Goal: Task Accomplishment & Management: Manage account settings

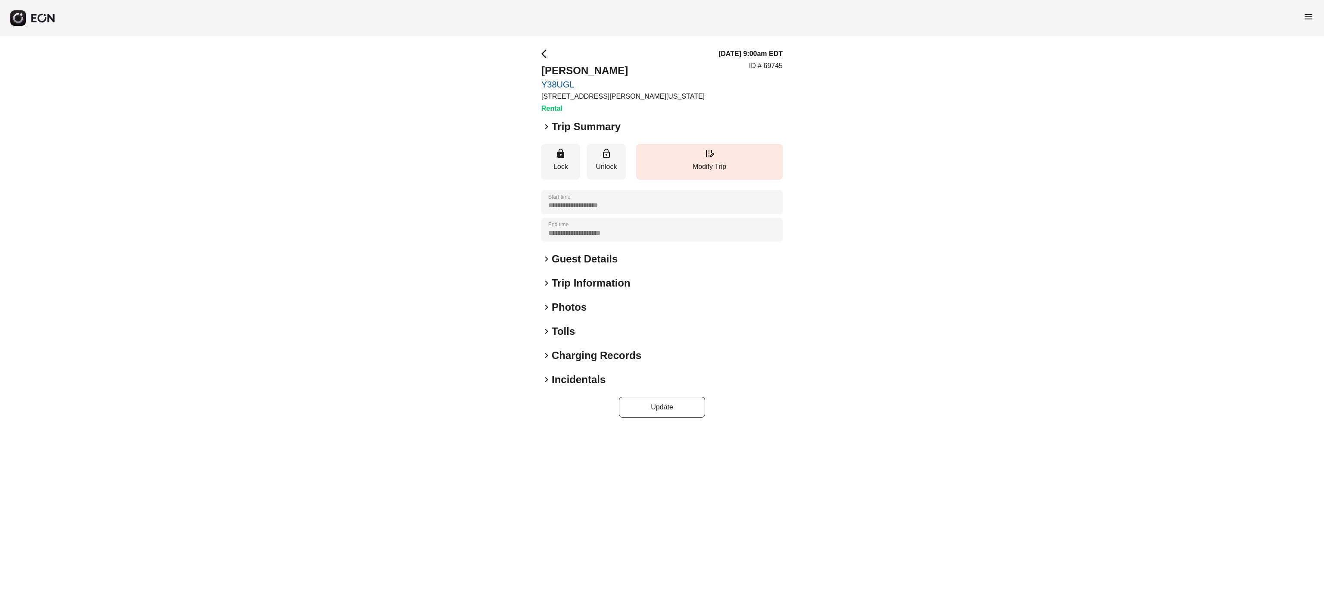
click at [573, 306] on h2 "Photos" at bounding box center [569, 307] width 35 height 14
